Goal: Use online tool/utility: Utilize a website feature to perform a specific function

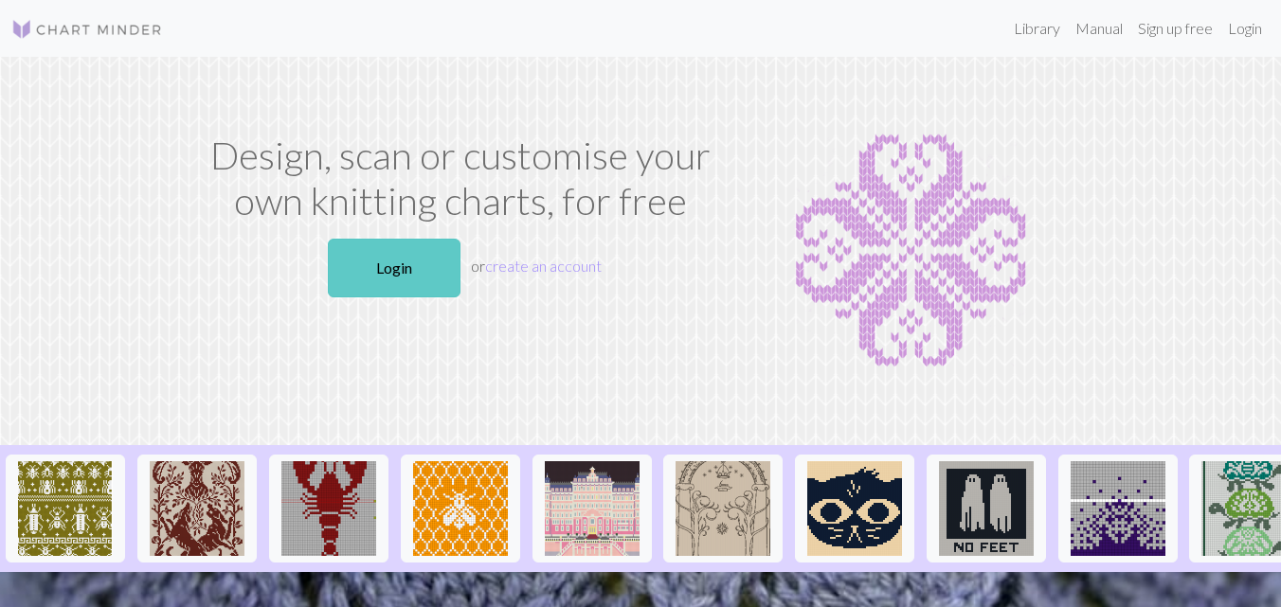
click at [401, 285] on link "Login" at bounding box center [394, 268] width 133 height 59
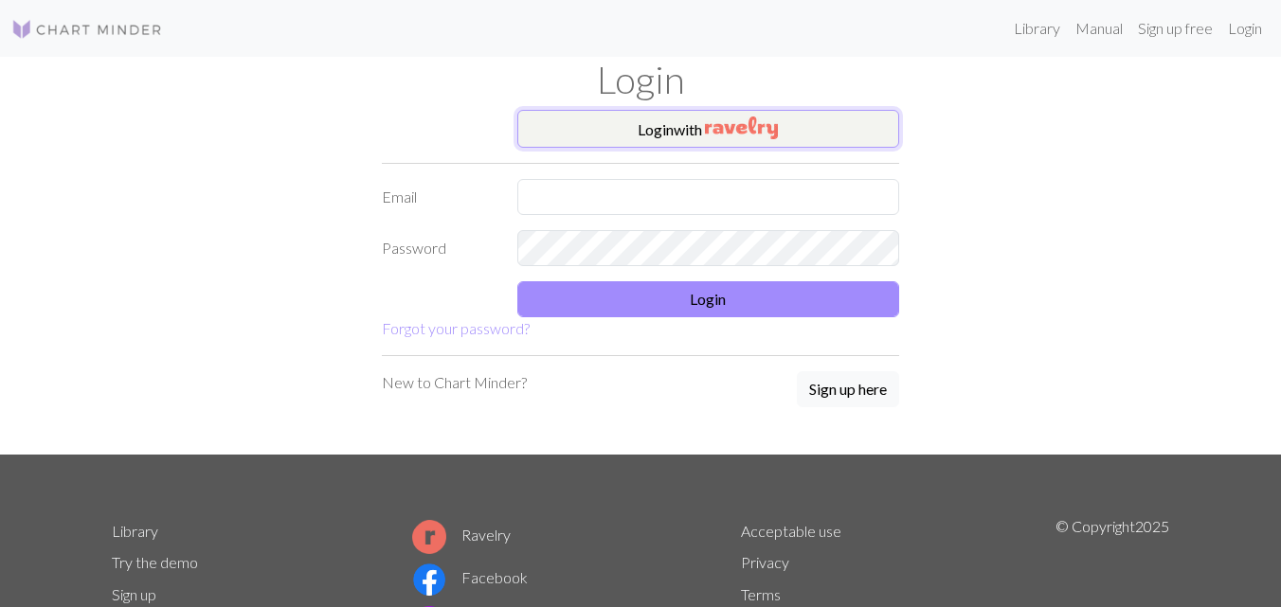
click at [738, 115] on button "Login with" at bounding box center [708, 129] width 383 height 38
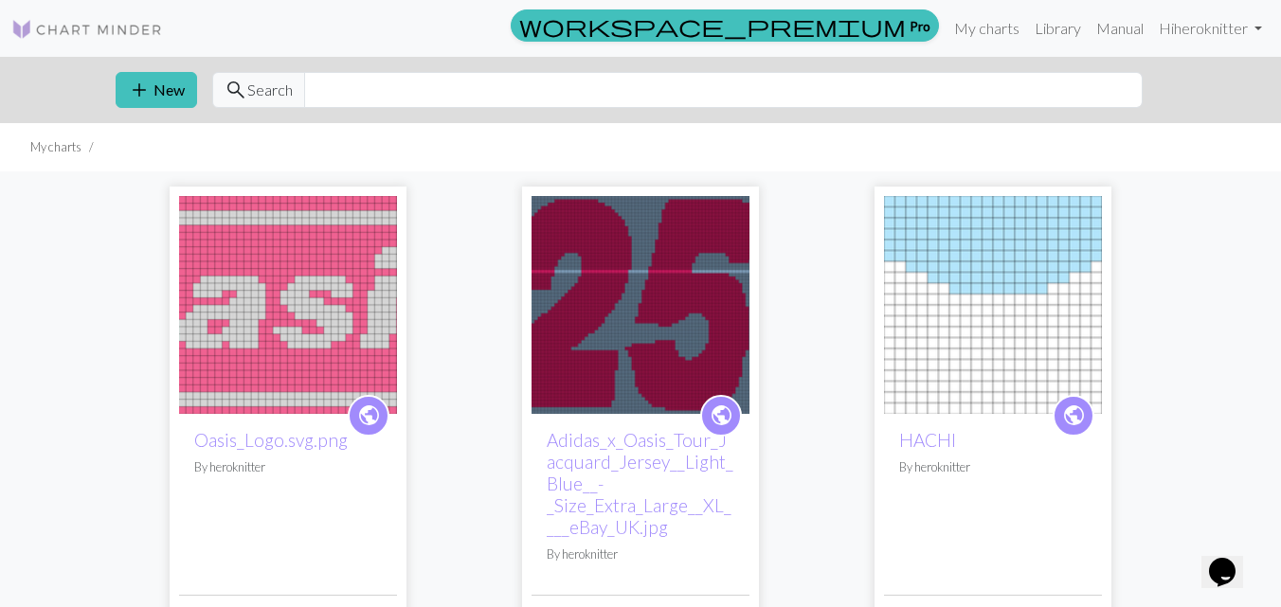
click at [320, 272] on img at bounding box center [288, 305] width 218 height 218
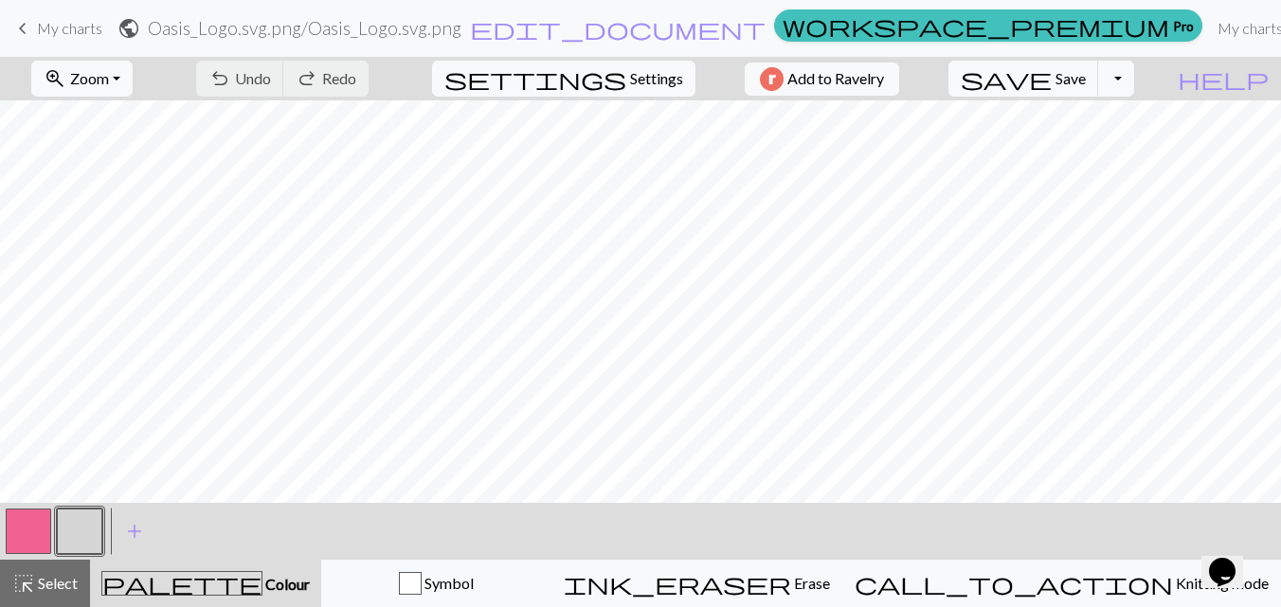
click at [24, 22] on span "keyboard_arrow_left" at bounding box center [22, 28] width 23 height 27
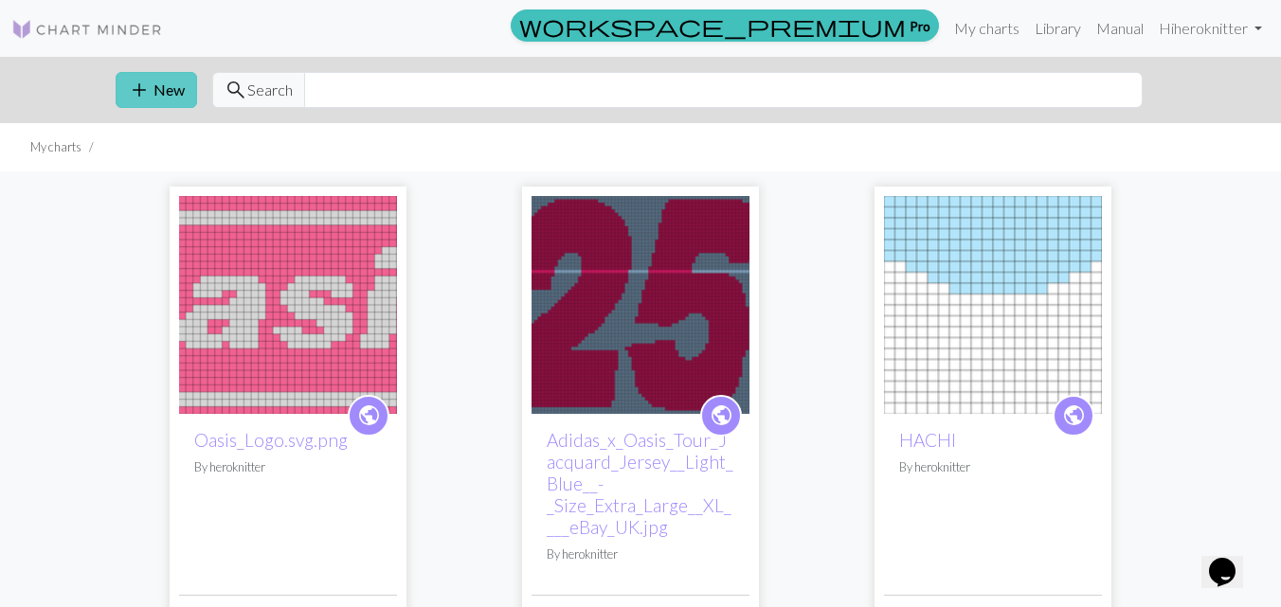
click at [158, 99] on button "add New" at bounding box center [156, 90] width 81 height 36
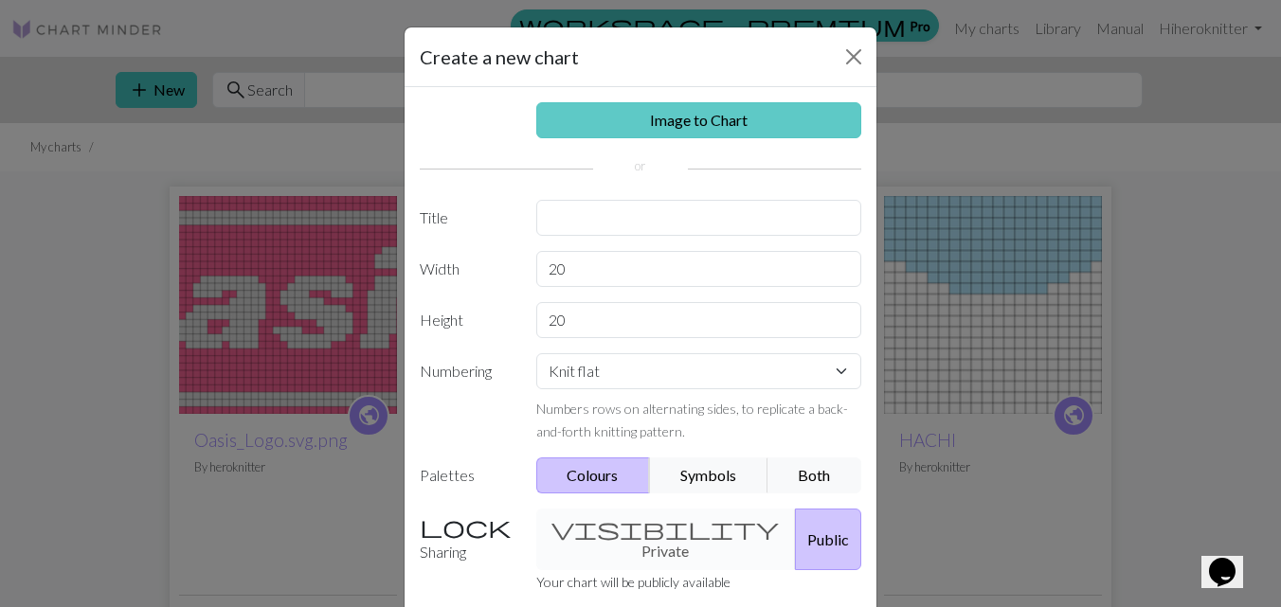
click at [705, 109] on link "Image to Chart" at bounding box center [699, 120] width 326 height 36
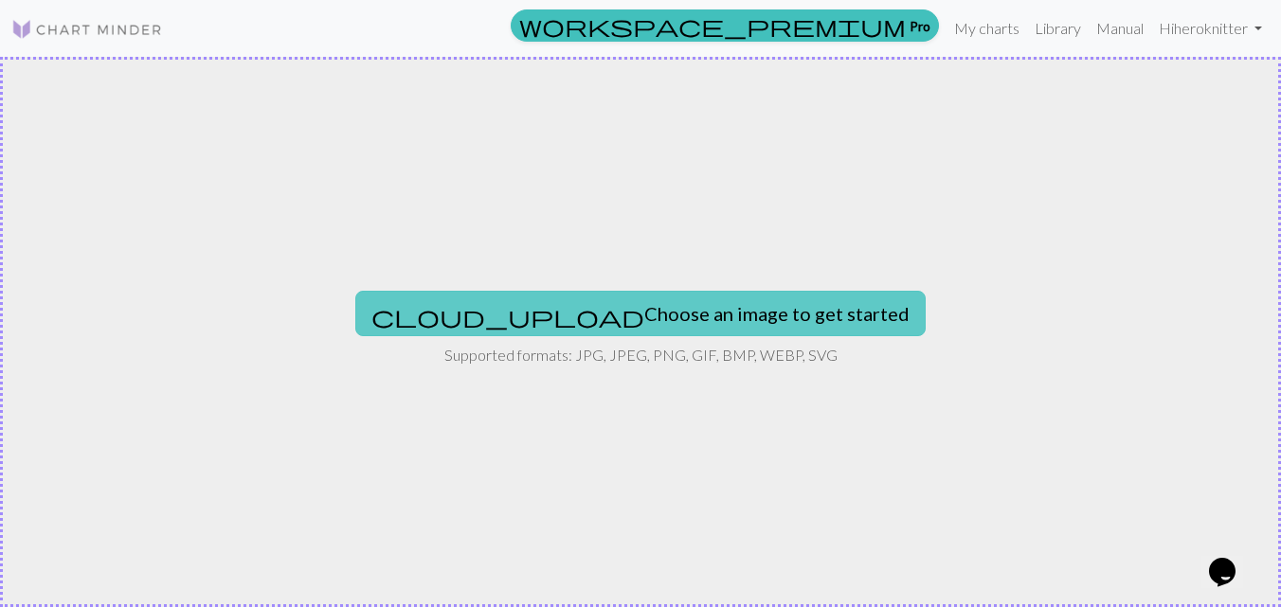
click at [582, 323] on button "cloud_upload Choose an image to get started" at bounding box center [640, 313] width 570 height 45
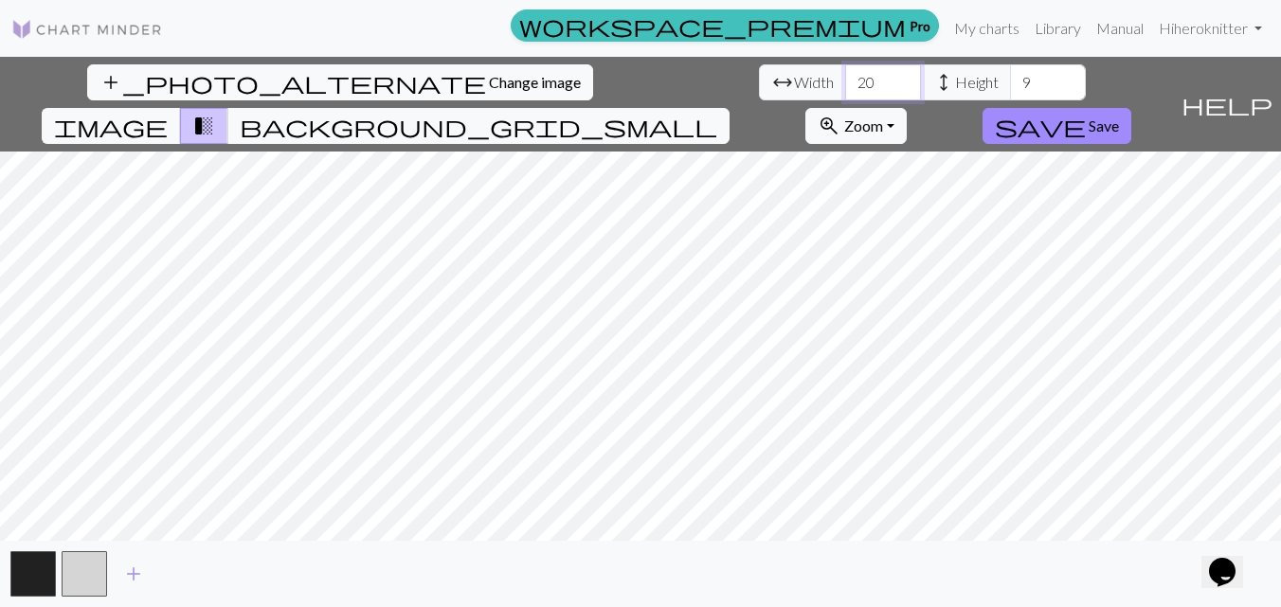
click at [845, 90] on input "20" at bounding box center [883, 82] width 76 height 36
type input "2"
type input "55"
click at [1010, 79] on input "9" at bounding box center [1048, 82] width 76 height 36
type input "25"
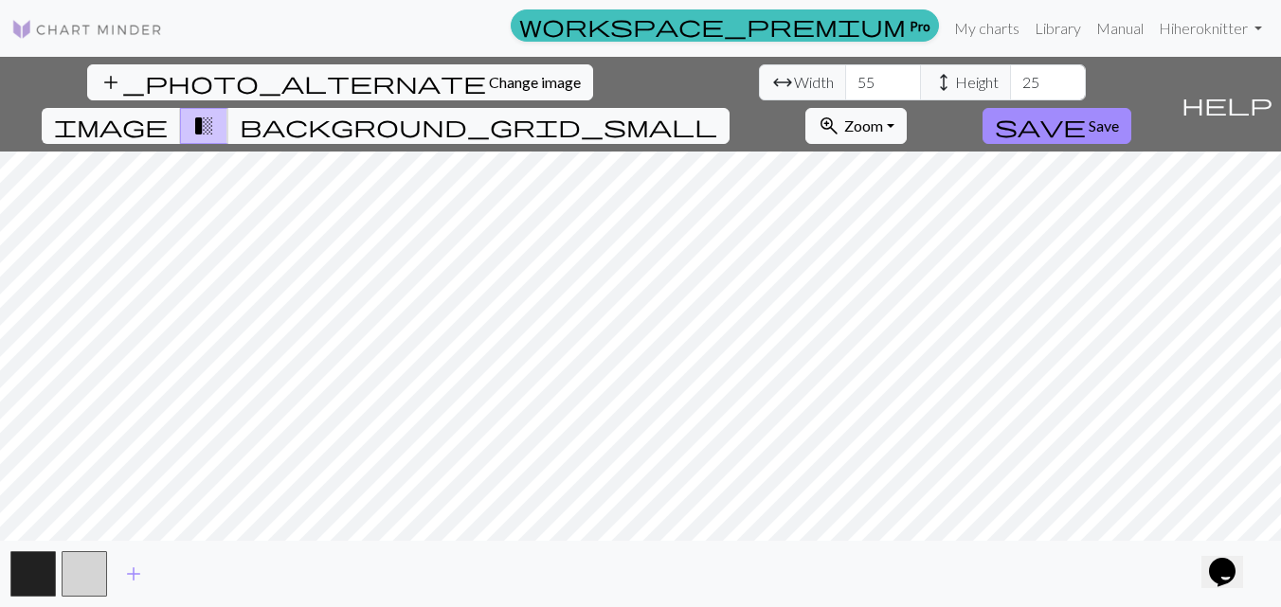
click at [1117, 541] on div "add_photo_alternate Change image arrow_range Width 55 height Height 25 image tr…" at bounding box center [640, 332] width 1281 height 550
click at [845, 79] on input "56" at bounding box center [883, 82] width 76 height 36
type input "50"
click at [1010, 86] on input "25" at bounding box center [1048, 82] width 76 height 36
type input "2"
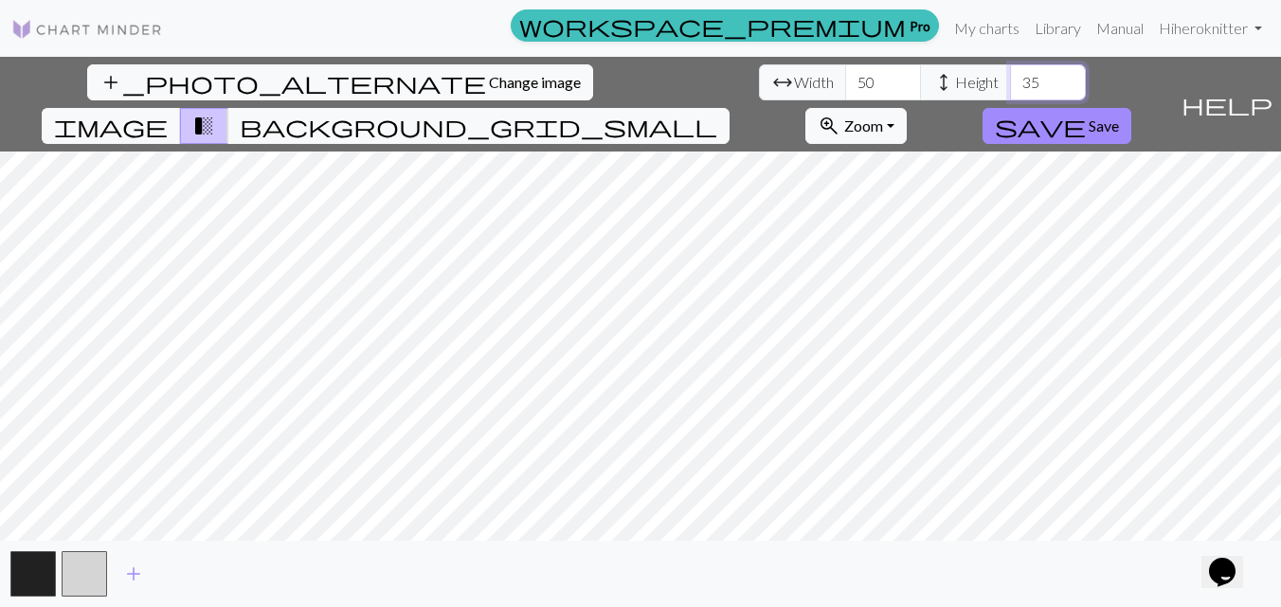
type input "3"
type input "5"
type input "4"
type input "35"
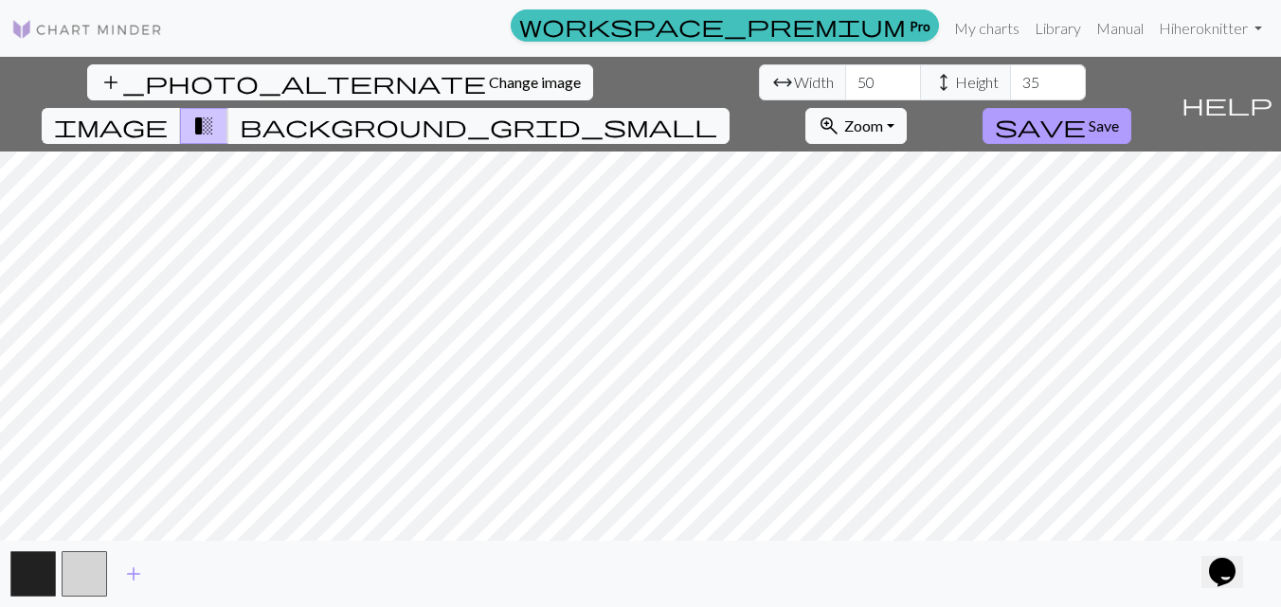
click at [1119, 117] on span "Save" at bounding box center [1104, 126] width 30 height 18
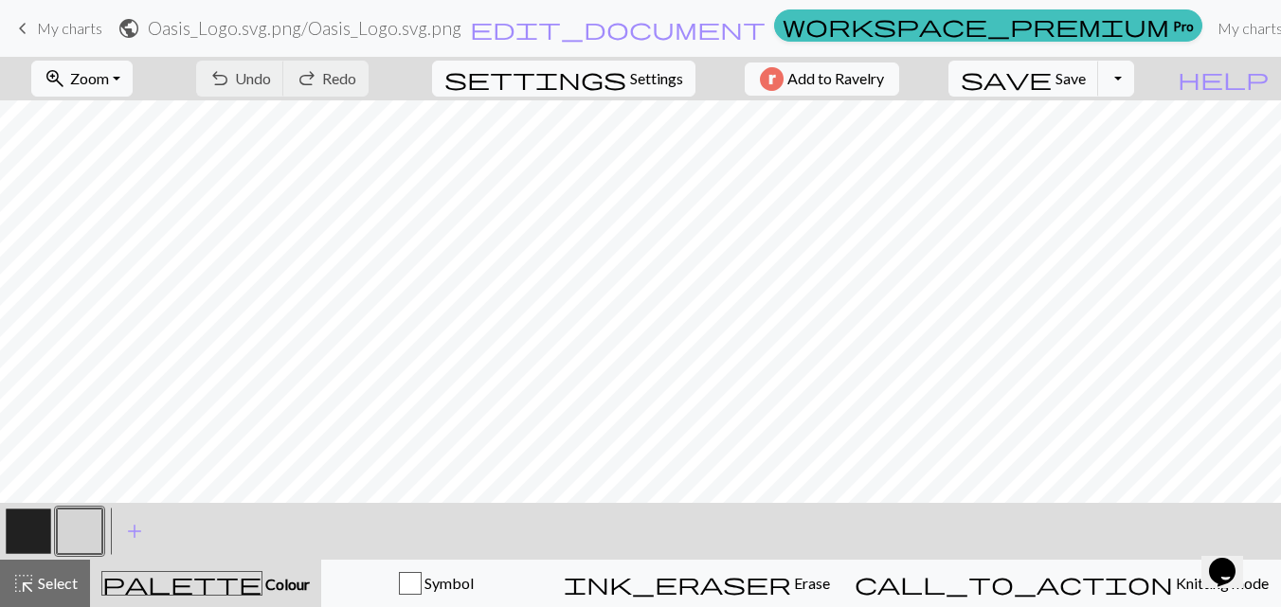
click at [27, 532] on button "button" at bounding box center [28, 531] width 45 height 45
click at [37, 544] on button "button" at bounding box center [28, 531] width 45 height 45
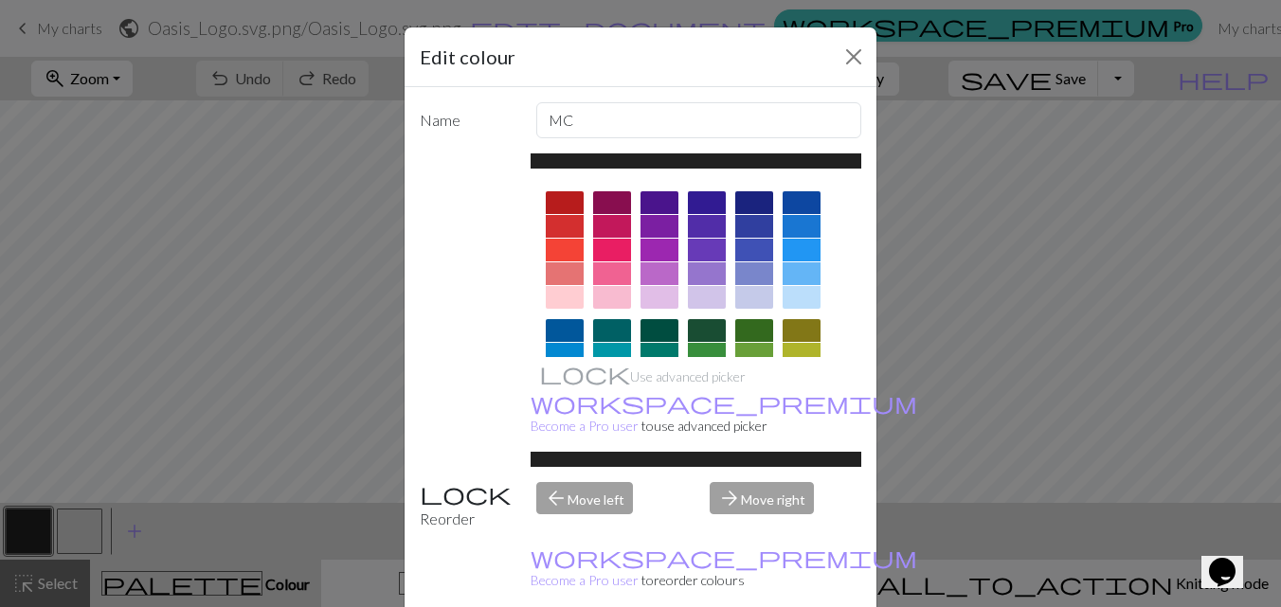
click at [600, 274] on div at bounding box center [612, 273] width 38 height 23
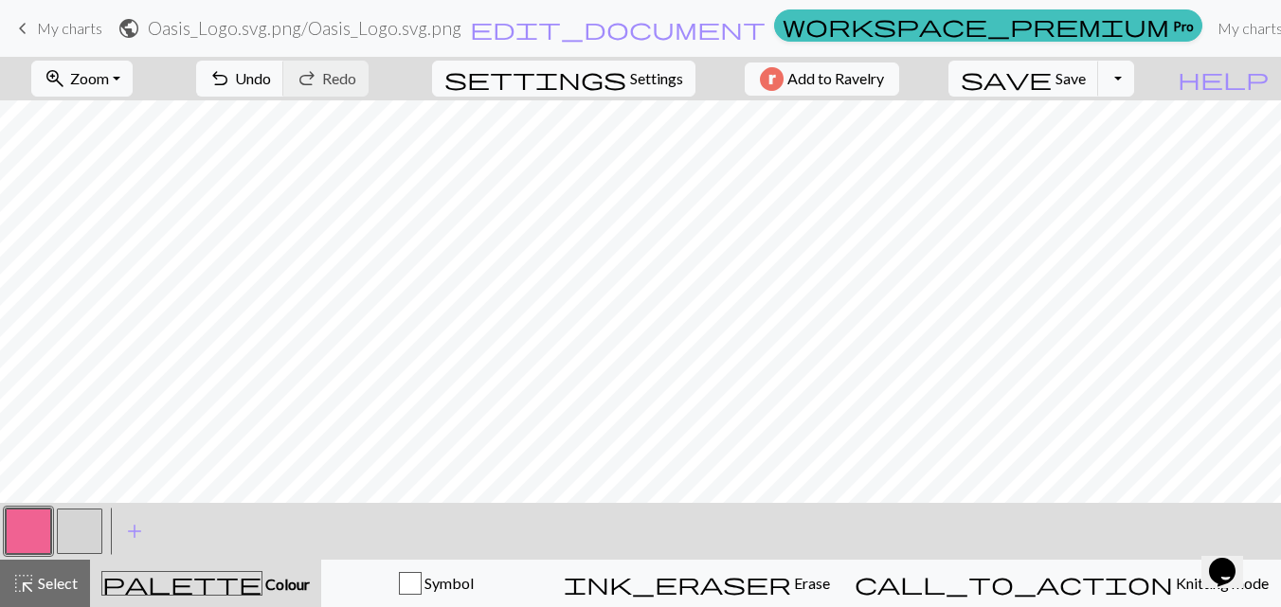
scroll to position [203, 0]
click at [77, 529] on button "button" at bounding box center [79, 531] width 45 height 45
click at [30, 512] on button "button" at bounding box center [28, 531] width 45 height 45
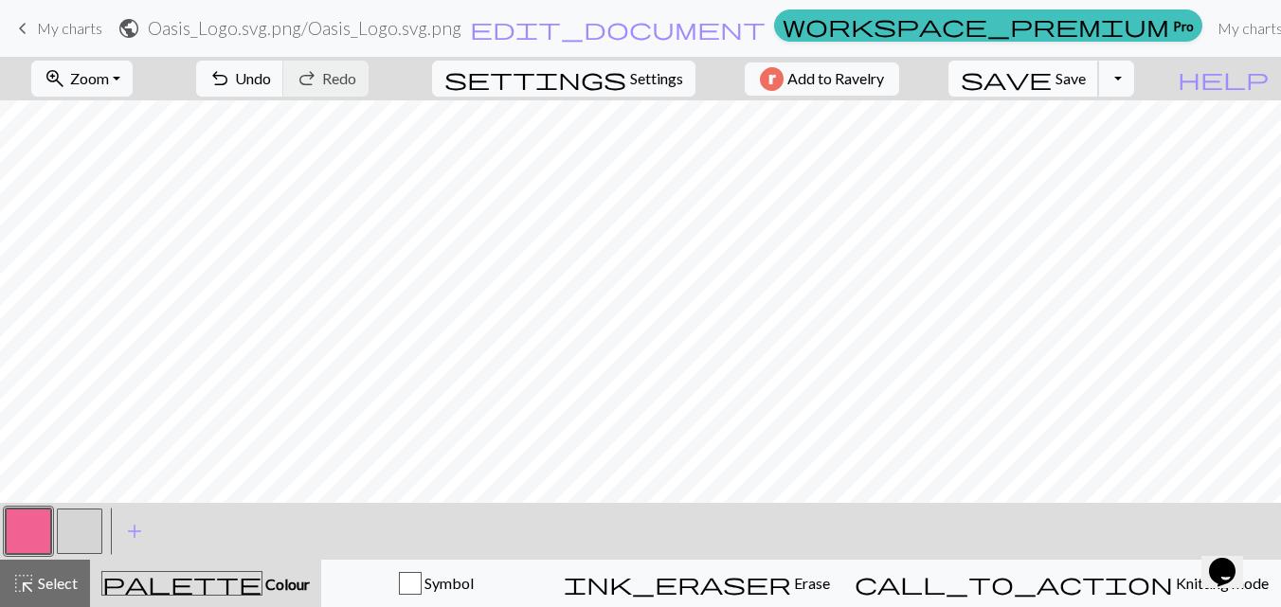
click at [1086, 74] on span "Save" at bounding box center [1070, 78] width 30 height 18
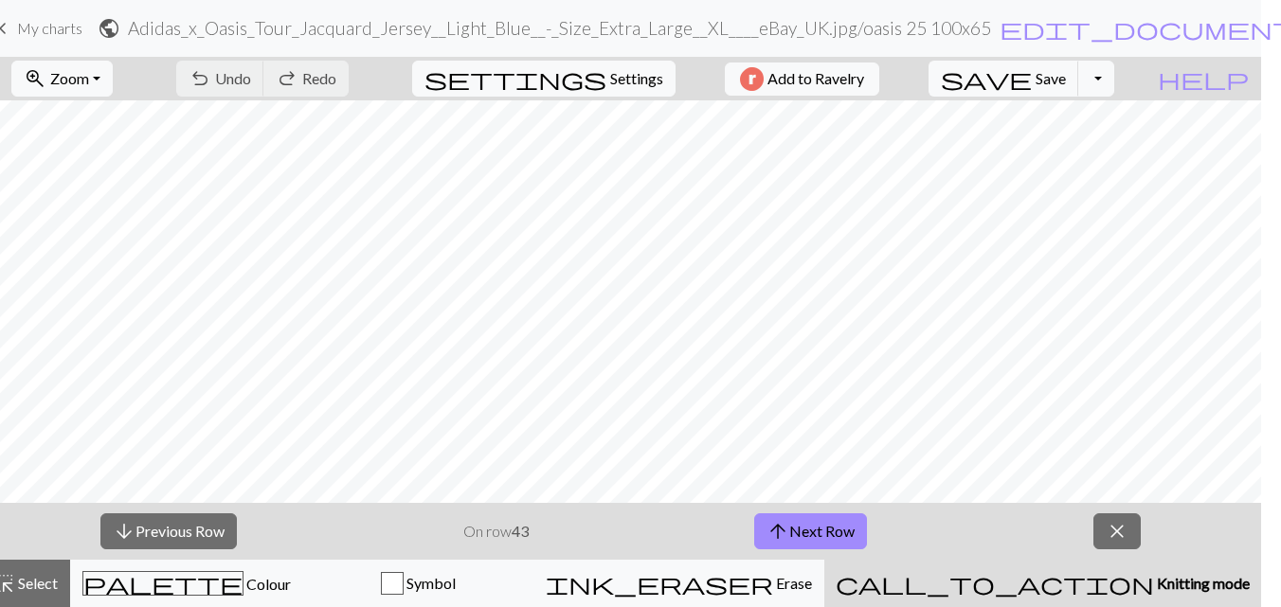
scroll to position [332, 0]
